Goal: Task Accomplishment & Management: Complete application form

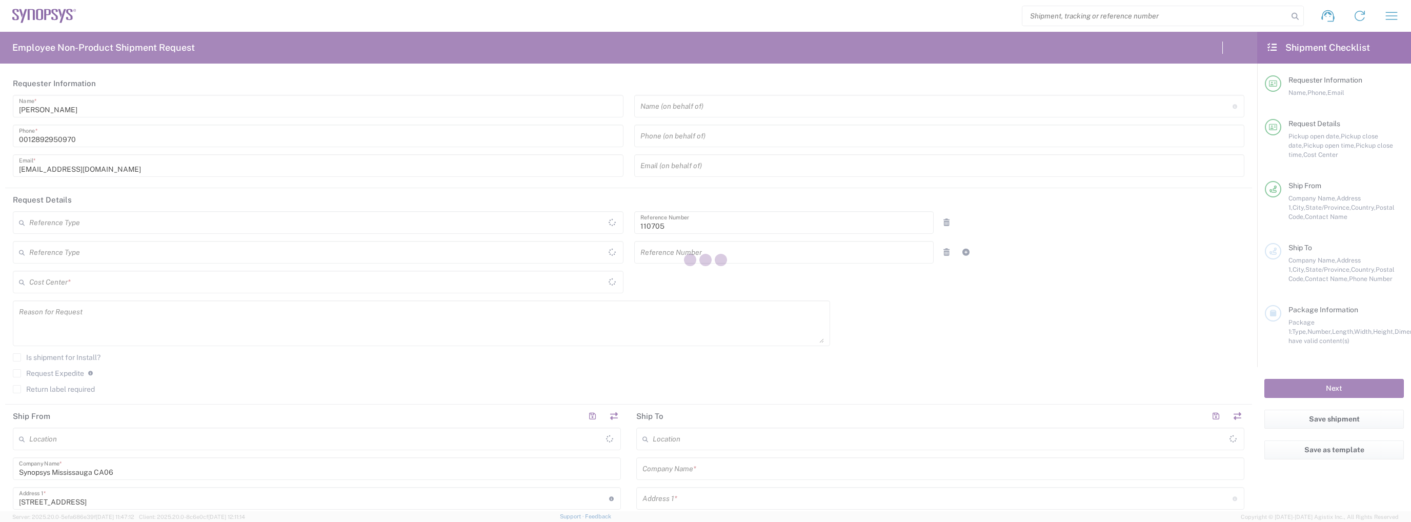
type input "Department"
type input "CA02, CIO, IT ESS21 110705"
type input "[GEOGRAPHIC_DATA] CA06"
type input "[GEOGRAPHIC_DATA]"
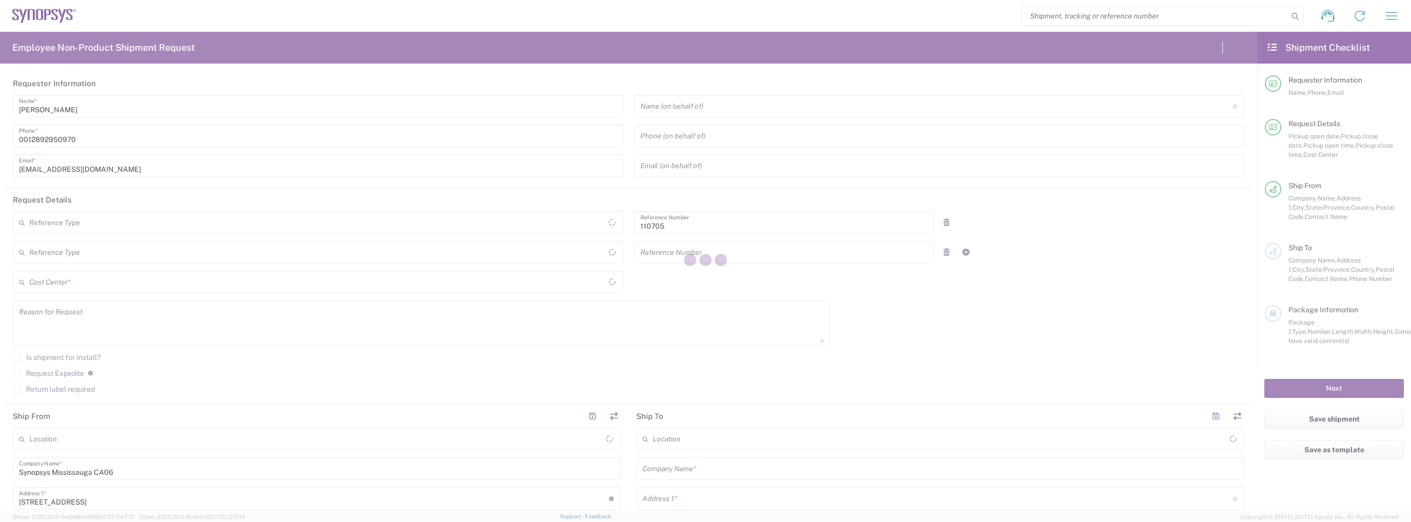
type input "[GEOGRAPHIC_DATA]"
type input "Delivered at Place"
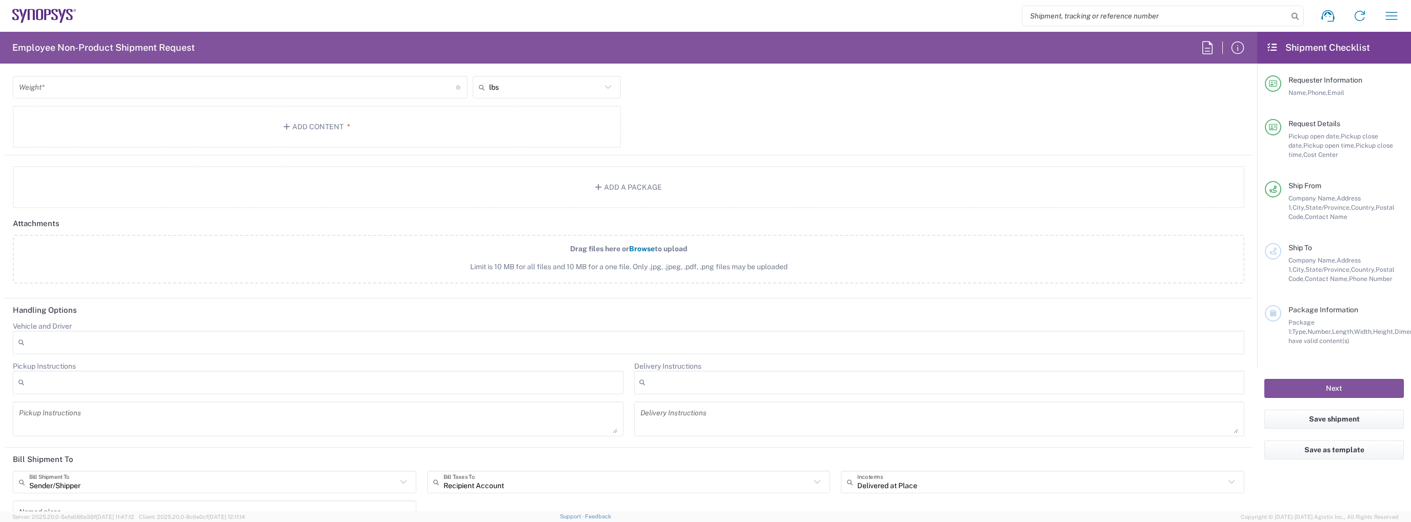
scroll to position [1131, 0]
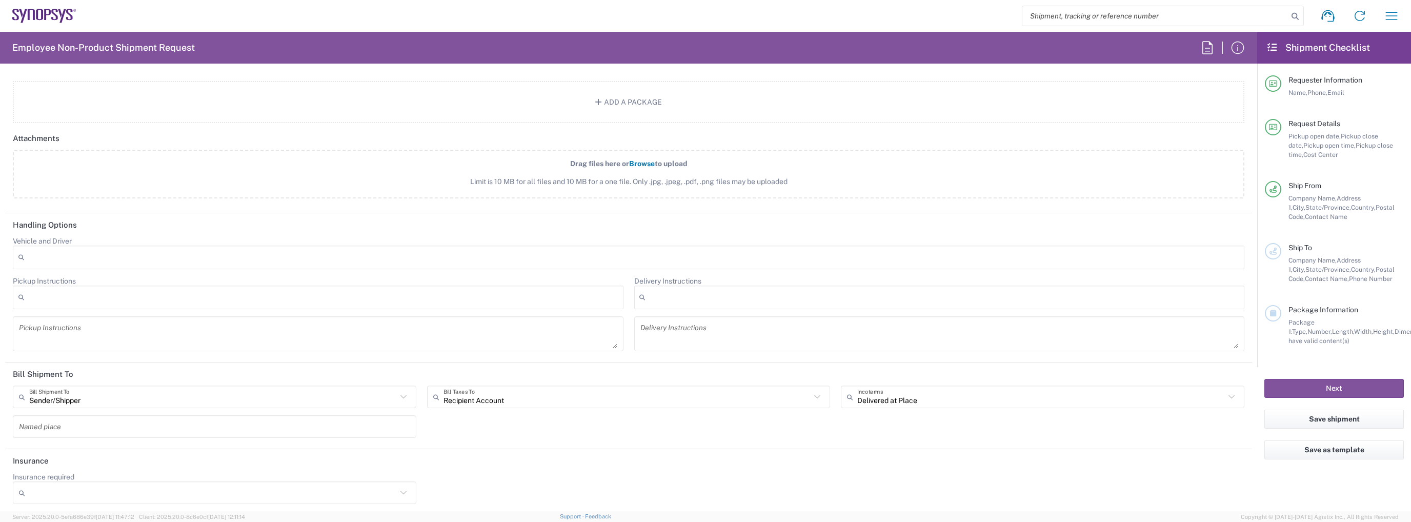
click at [827, 237] on agx-dropdown-control "Vehicle and Driver Adult Signature Required Air Ride Truck Airline Handling Air…" at bounding box center [629, 252] width 1232 height 33
click at [617, 254] on div at bounding box center [629, 258] width 1232 height 24
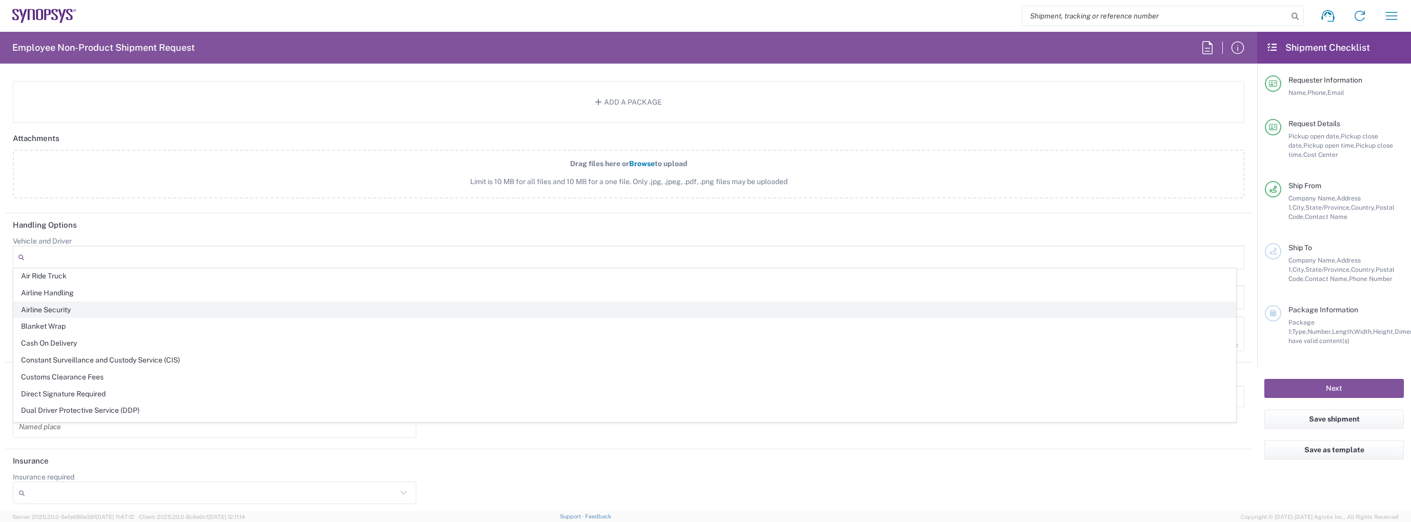
scroll to position [0, 0]
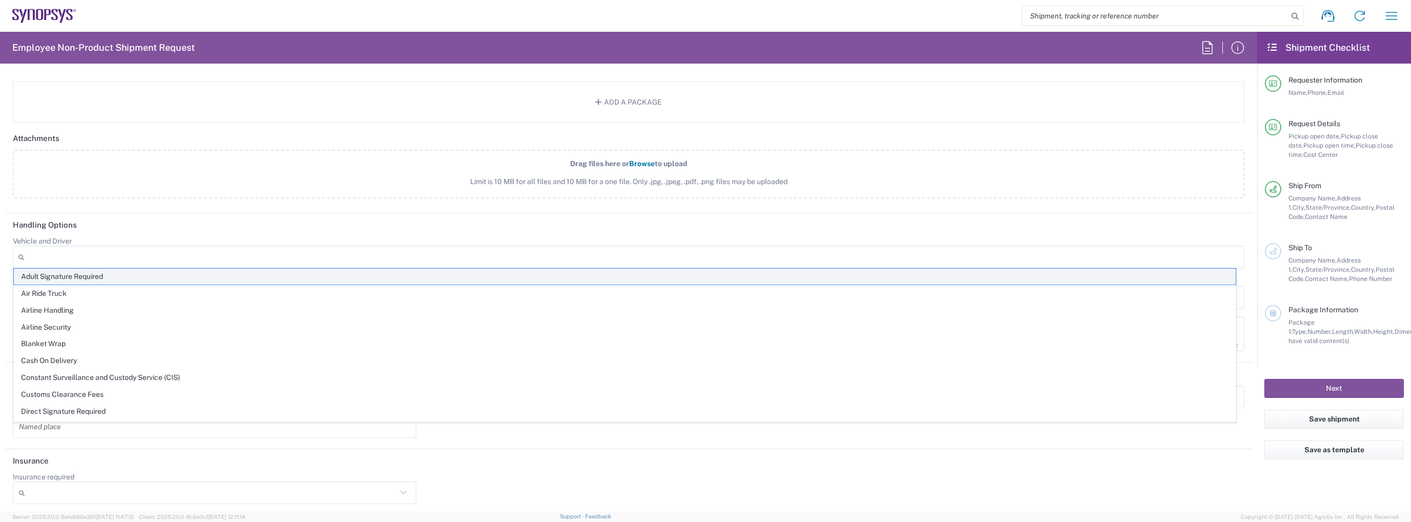
click at [270, 284] on li "Adult Signature Required" at bounding box center [624, 276] width 1223 height 17
click at [170, 230] on header "Handling Options" at bounding box center [628, 224] width 1247 height 23
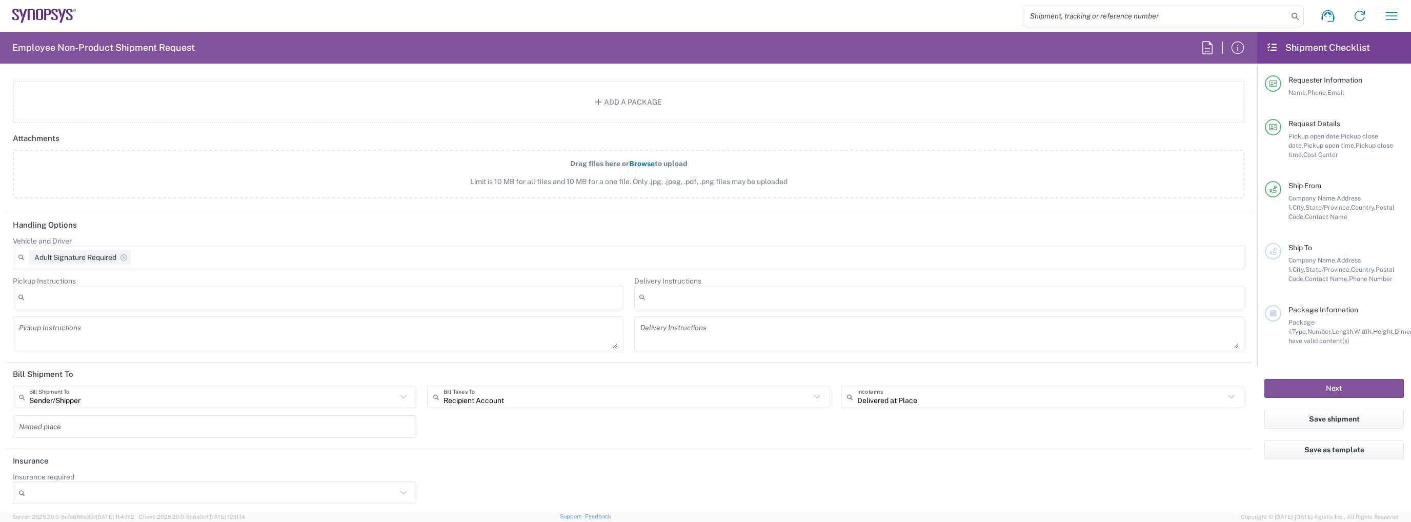
click at [353, 263] on div "Adult Signature Required" at bounding box center [629, 258] width 1232 height 24
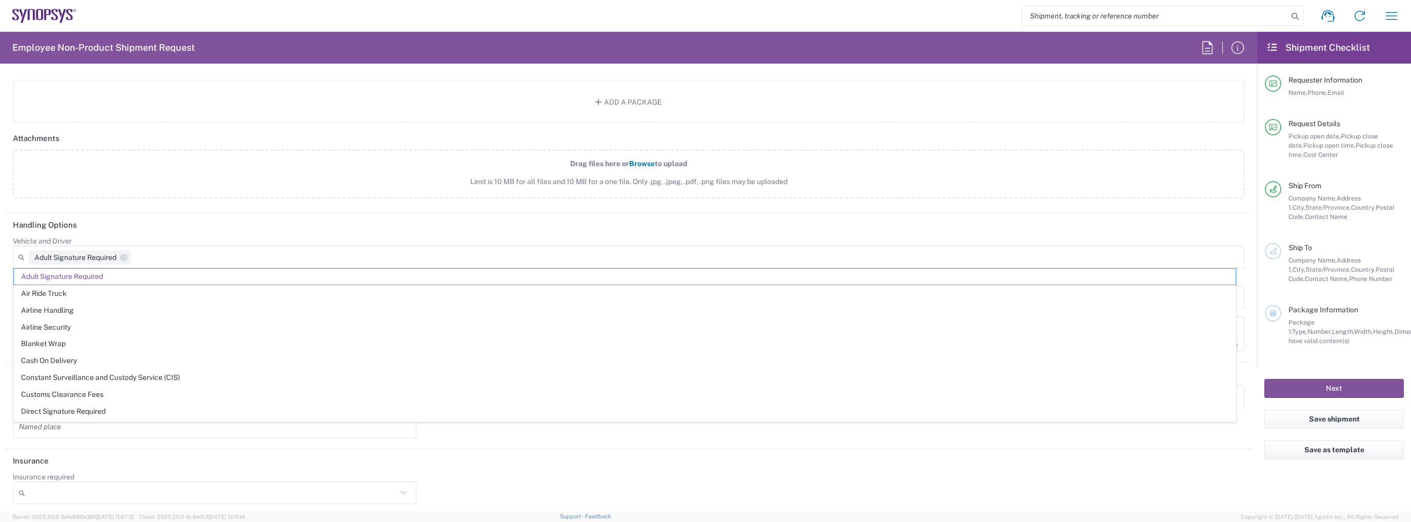
click at [349, 250] on div "Adult Signature Required" at bounding box center [629, 258] width 1232 height 24
drag, startPoint x: 1128, startPoint y: 227, endPoint x: 1049, endPoint y: 220, distance: 79.3
click at [1128, 227] on header "Handling Options" at bounding box center [628, 224] width 1247 height 23
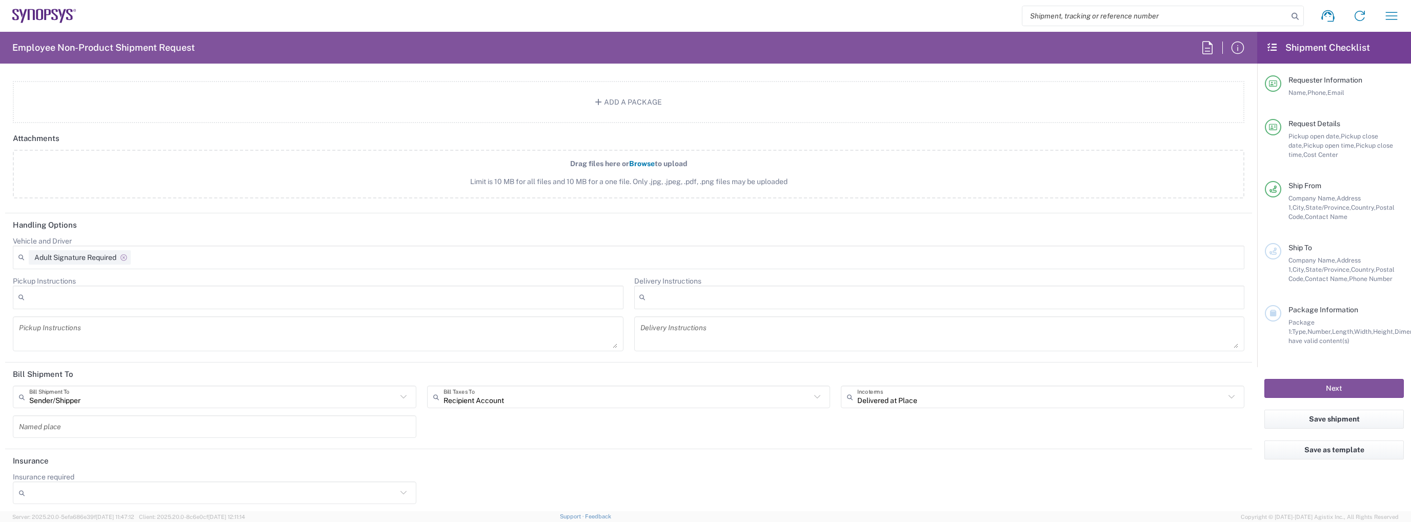
click at [128, 255] on icon at bounding box center [123, 258] width 14 height 7
